Goal: Information Seeking & Learning: Check status

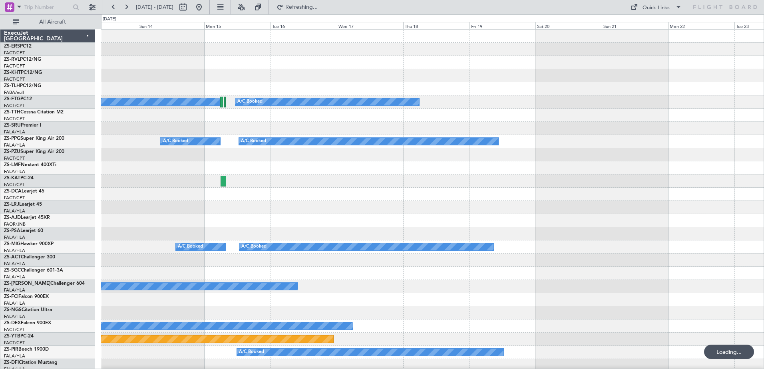
click at [402, 214] on div at bounding box center [432, 207] width 663 height 13
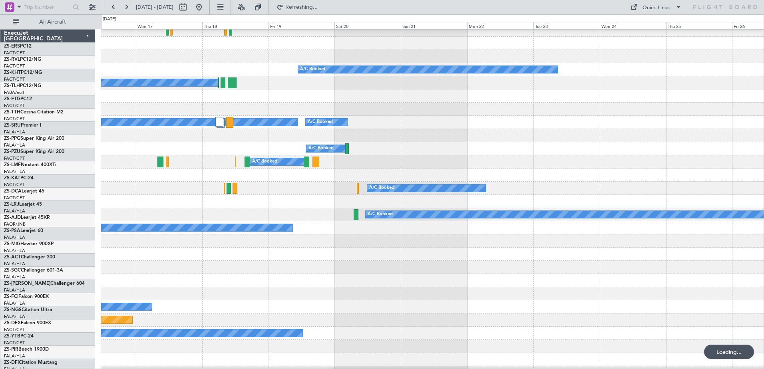
scroll to position [19, 0]
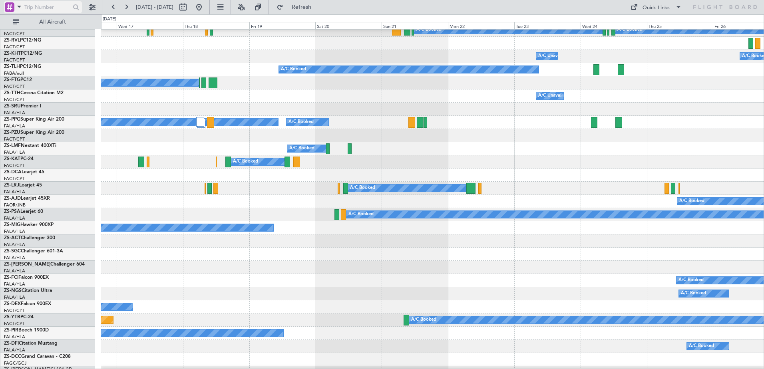
click at [17, 8] on span at bounding box center [19, 7] width 10 height 10
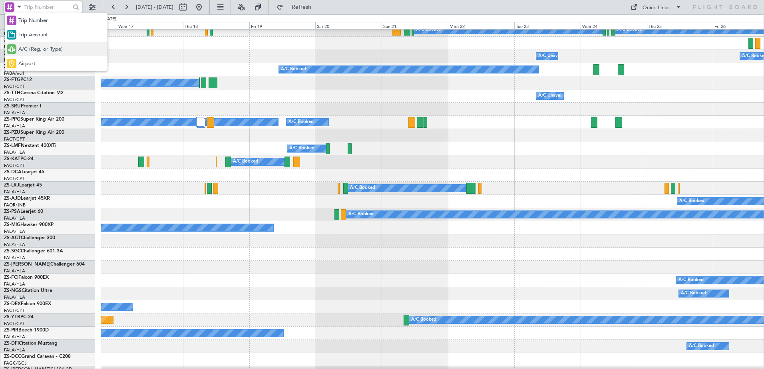
click at [49, 47] on span "A/C (Reg. or Type)" at bounding box center [40, 50] width 44 height 8
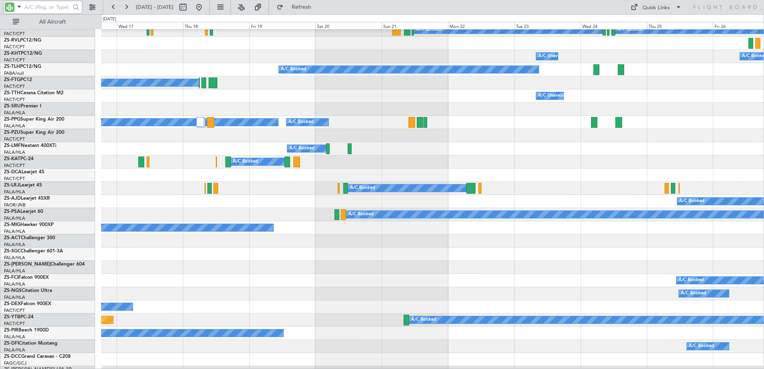
click at [44, 7] on input "text" at bounding box center [47, 7] width 46 height 12
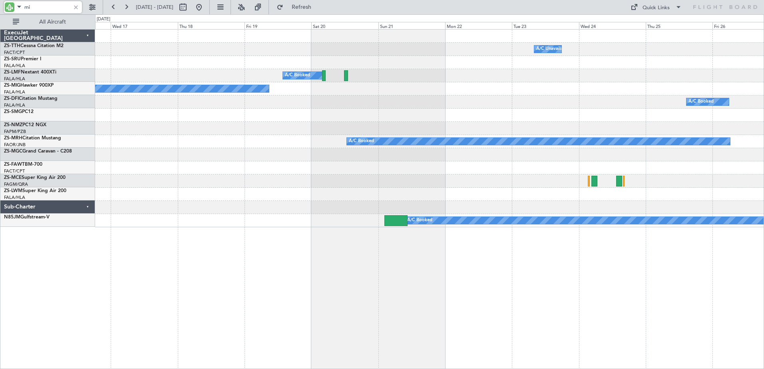
scroll to position [0, 0]
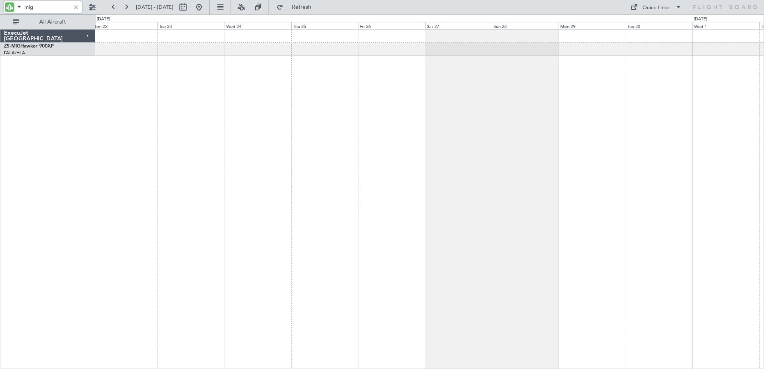
click at [216, 160] on div "A/C Booked A/C Booked" at bounding box center [429, 199] width 669 height 340
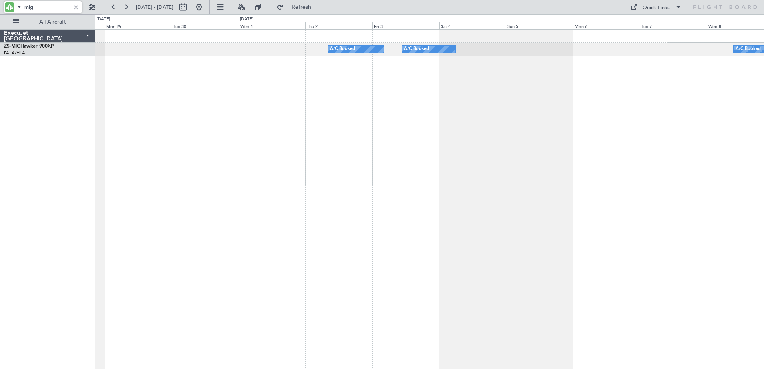
click at [261, 108] on div "A/C Booked A/C Booked A/C Booked A/C Booked A/C Booked" at bounding box center [429, 199] width 669 height 340
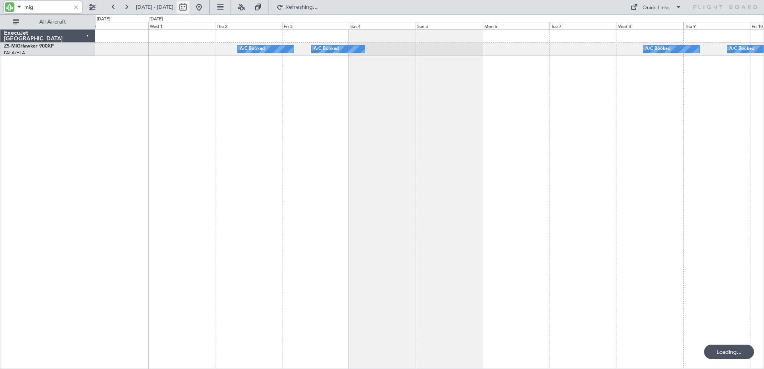
type input "mig"
click at [189, 7] on button at bounding box center [183, 7] width 13 height 13
select select "9"
select select "2025"
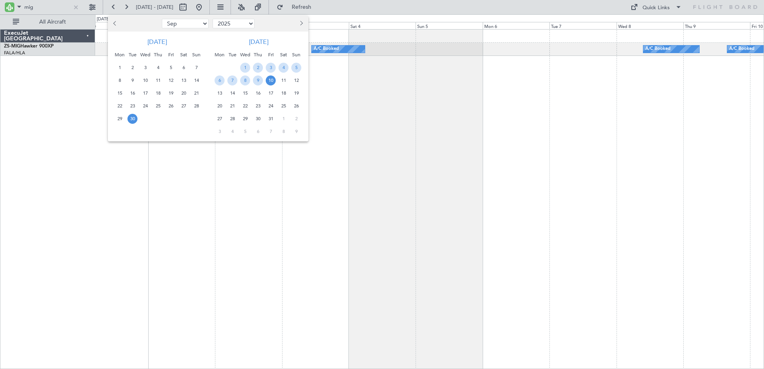
click at [89, 5] on div at bounding box center [382, 184] width 764 height 369
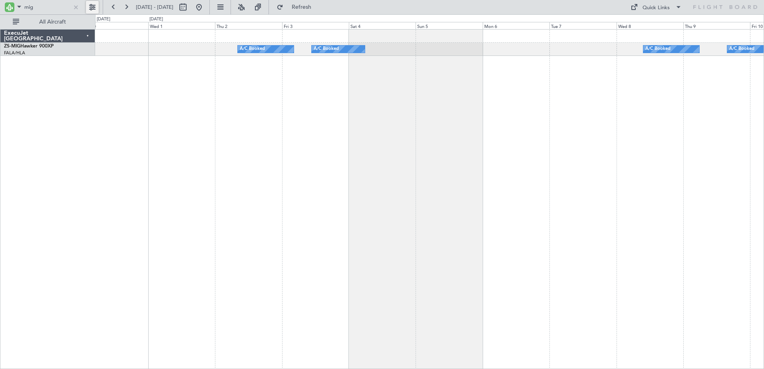
click at [93, 7] on button at bounding box center [92, 7] width 13 height 13
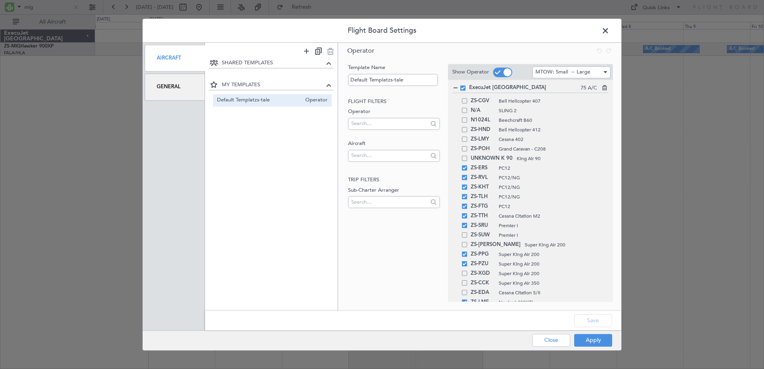
click at [183, 94] on div "General" at bounding box center [175, 87] width 60 height 27
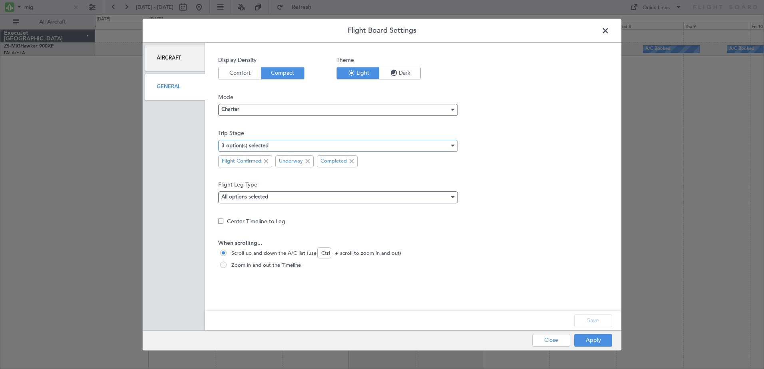
click at [301, 147] on div "3 option(s) selected" at bounding box center [335, 146] width 228 height 12
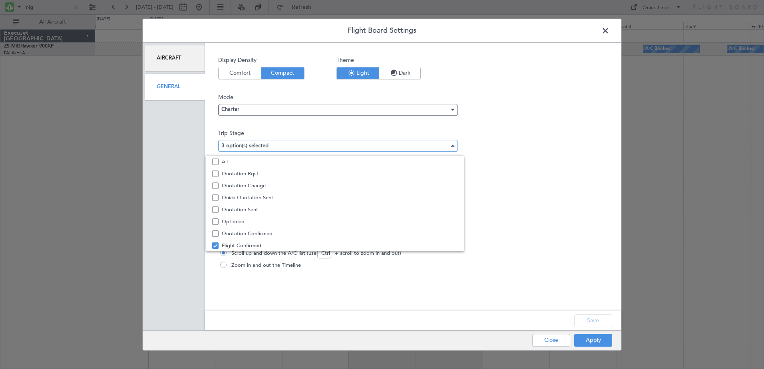
scroll to position [25, 0]
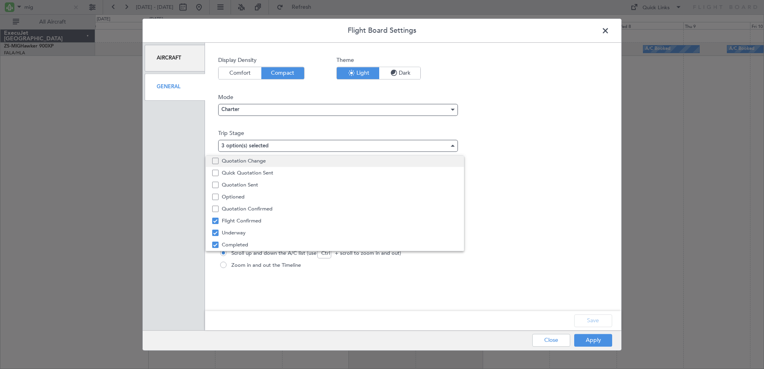
drag, startPoint x: 295, startPoint y: 164, endPoint x: 301, endPoint y: 163, distance: 6.0
click at [295, 163] on span "Quotation Change" at bounding box center [340, 161] width 236 height 12
click at [287, 160] on span "All" at bounding box center [340, 162] width 236 height 12
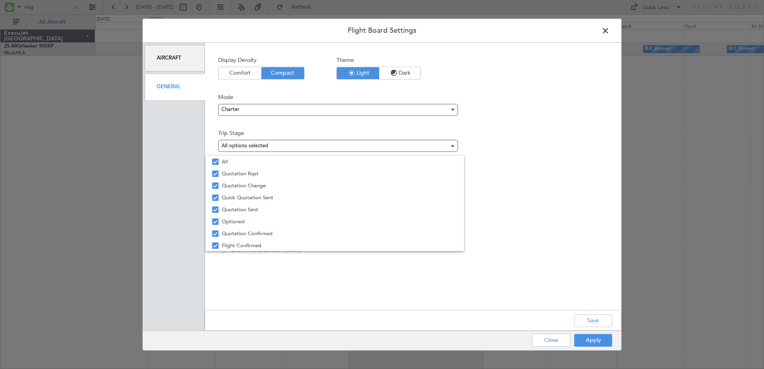
click at [590, 323] on div at bounding box center [382, 184] width 764 height 369
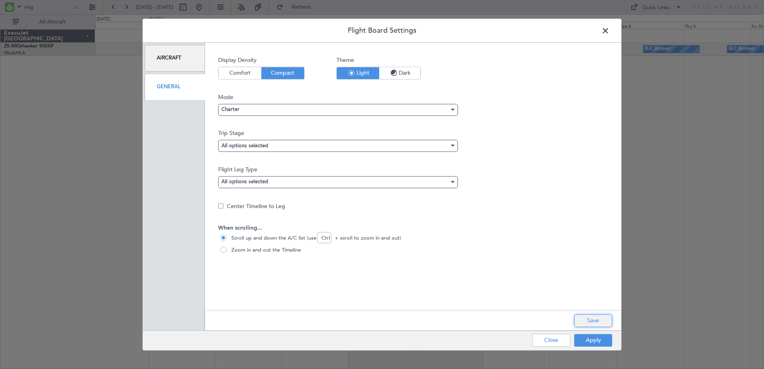
click at [595, 319] on button "Save" at bounding box center [593, 321] width 38 height 13
click at [595, 343] on button "Apply" at bounding box center [593, 340] width 38 height 13
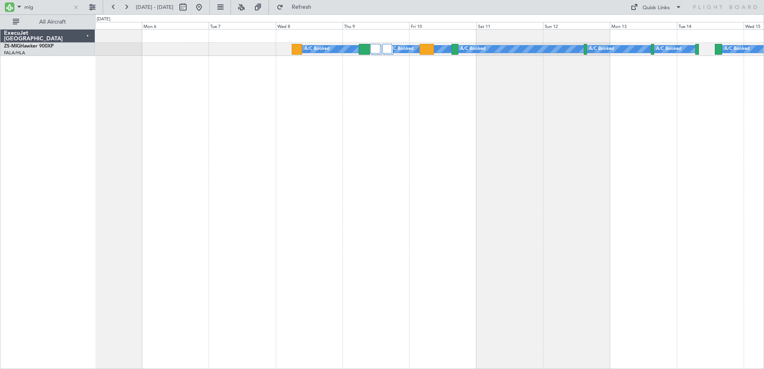
click at [367, 162] on div "A/C Booked A/C Booked A/C Booked A/C Booked A/C Booked A/C Booked A/C Booked A/…" at bounding box center [429, 199] width 669 height 340
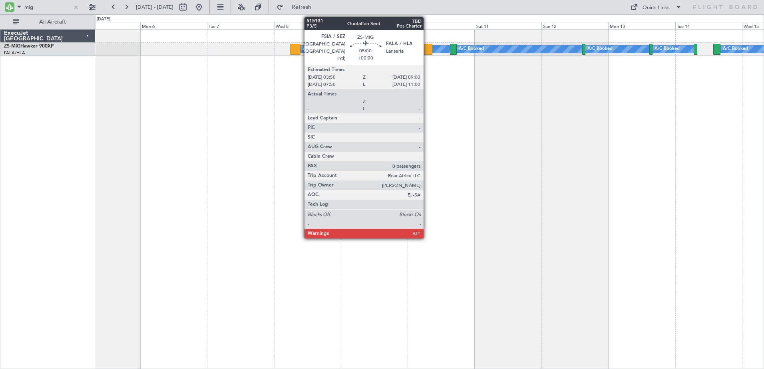
click at [427, 52] on div at bounding box center [425, 49] width 15 height 11
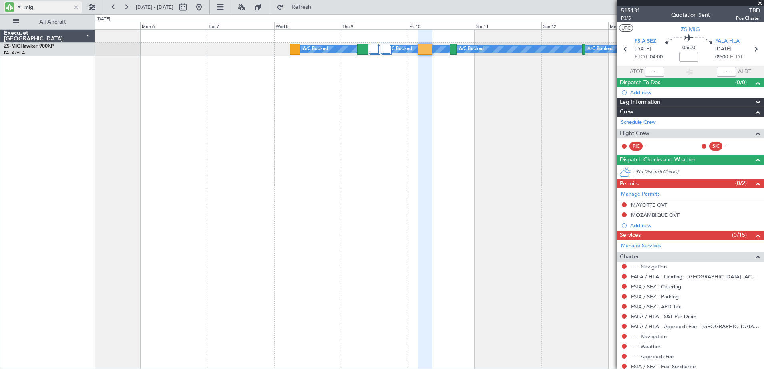
click at [26, 10] on input "mig" at bounding box center [47, 7] width 46 height 12
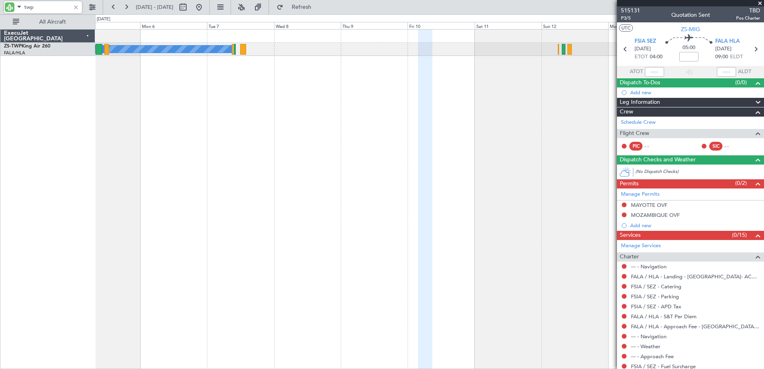
type input "twp"
